Goal: Navigation & Orientation: Find specific page/section

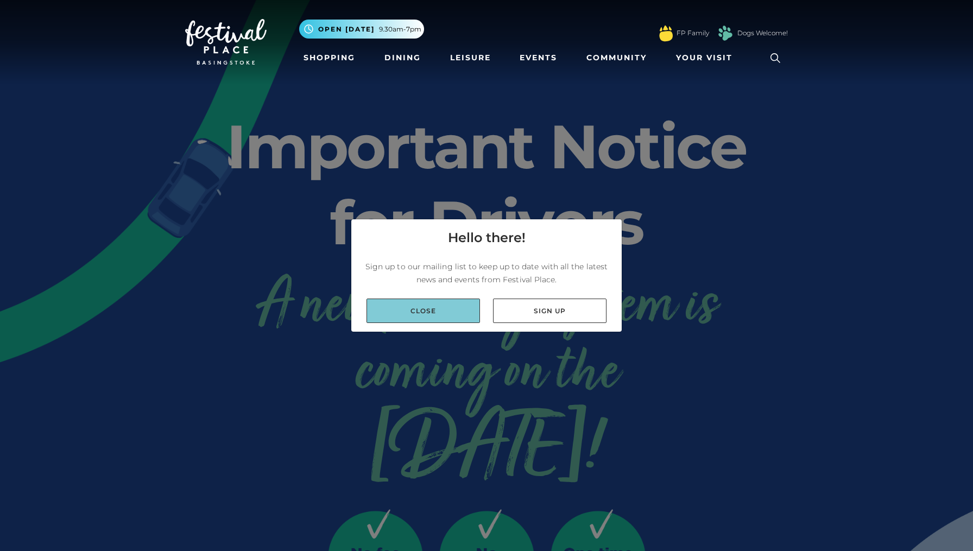
click at [465, 317] on link "Close" at bounding box center [424, 311] width 114 height 24
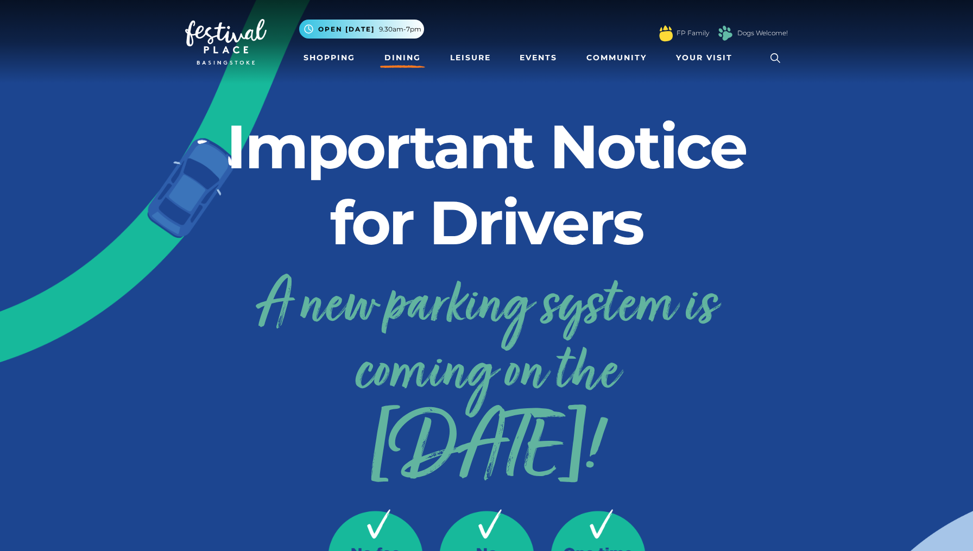
click at [397, 60] on link "Dining" at bounding box center [402, 58] width 45 height 20
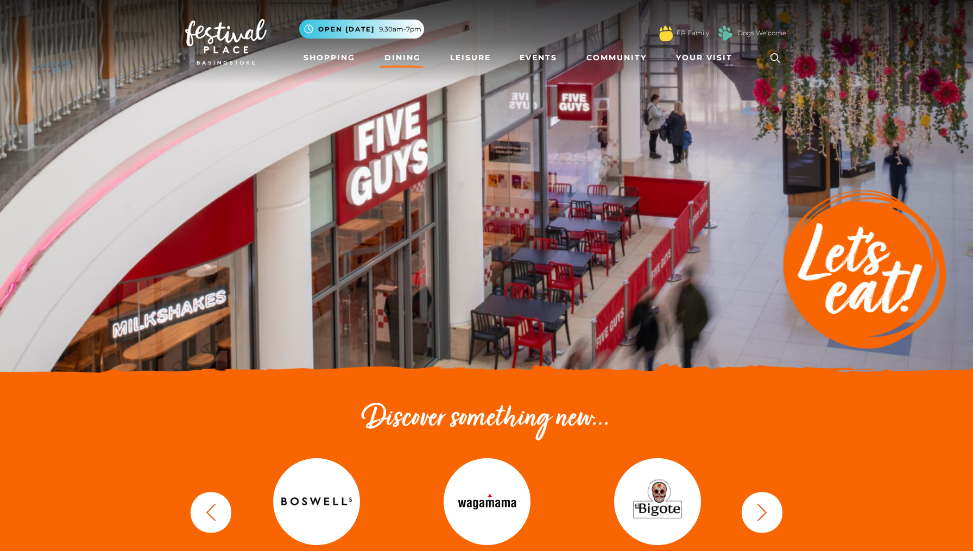
scroll to position [237, 0]
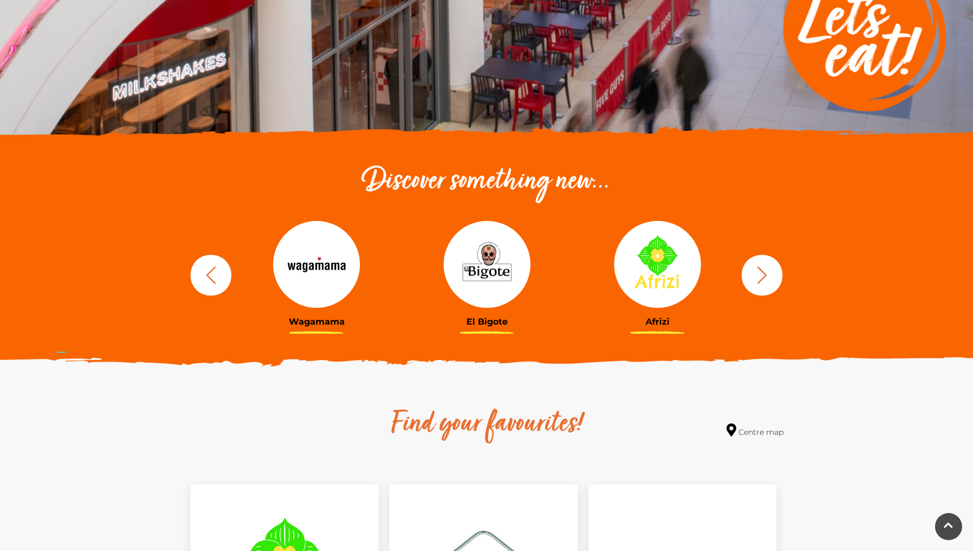
click at [768, 279] on icon "button" at bounding box center [762, 275] width 20 height 20
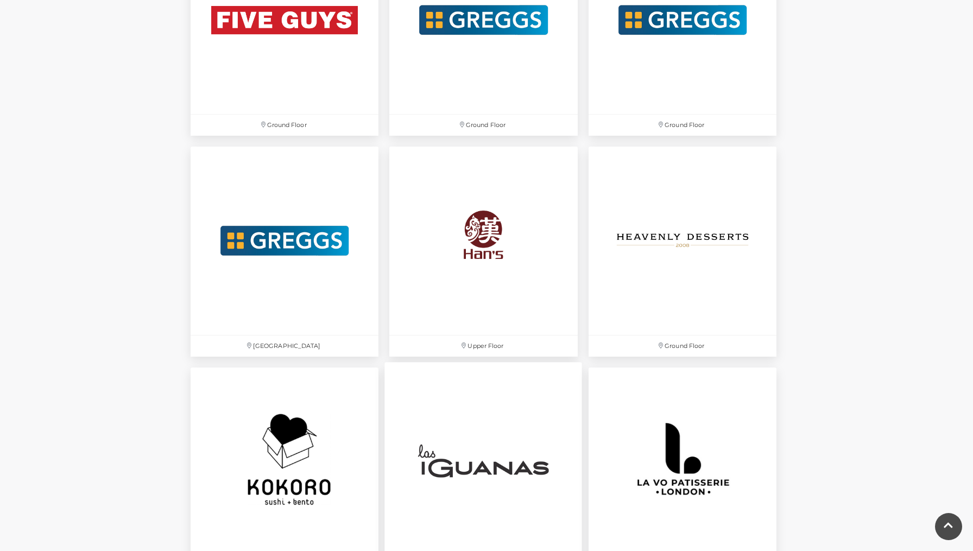
scroll to position [2152, 0]
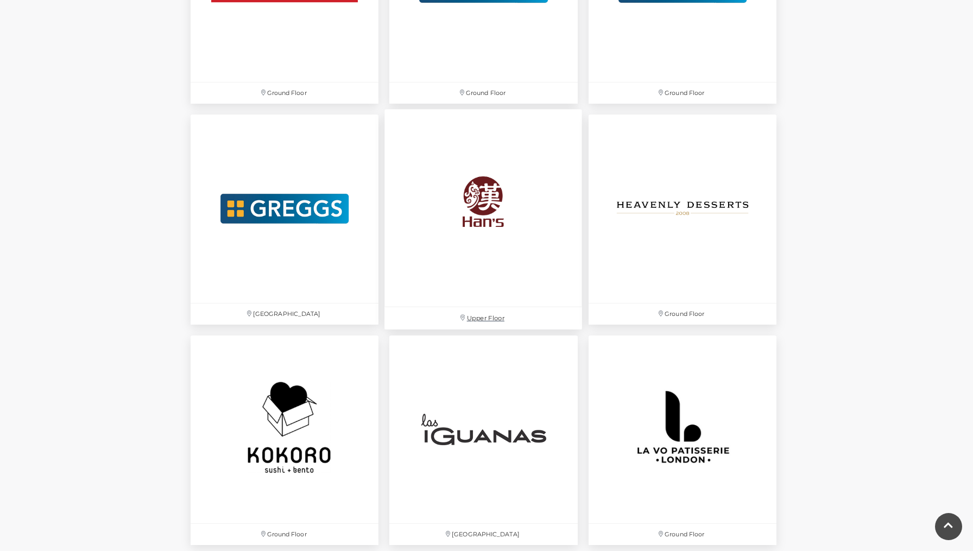
click at [484, 216] on img at bounding box center [484, 209] width 198 height 198
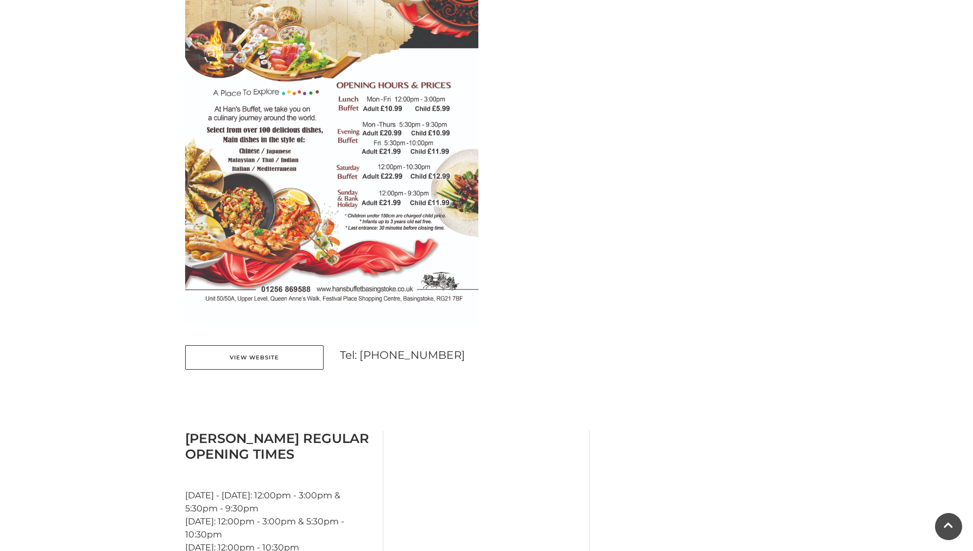
scroll to position [708, 0]
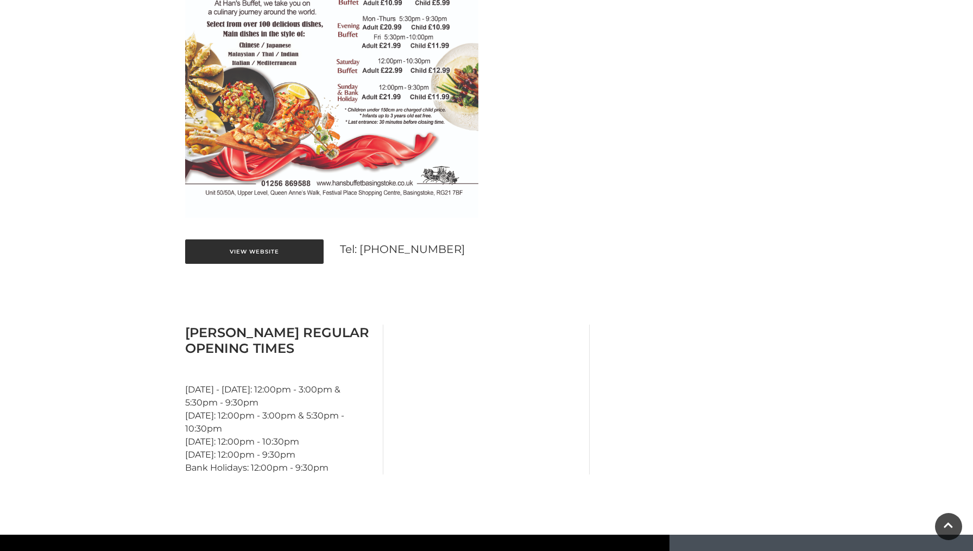
click at [280, 260] on link "View Website" at bounding box center [254, 252] width 139 height 24
